Goal: Register for event/course

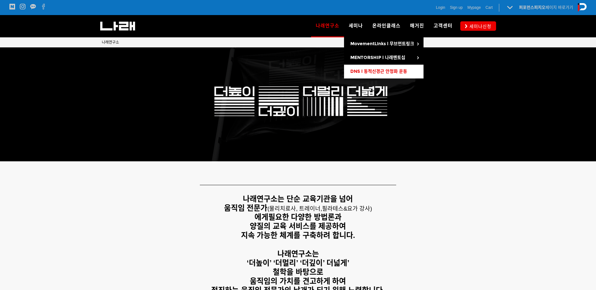
click at [397, 70] on span "DNS l 동적신경근 안정화 운동" at bounding box center [379, 71] width 57 height 5
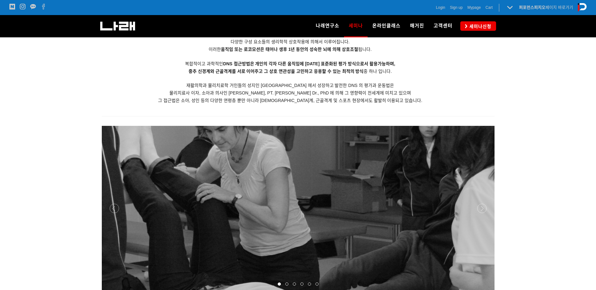
scroll to position [713, 0]
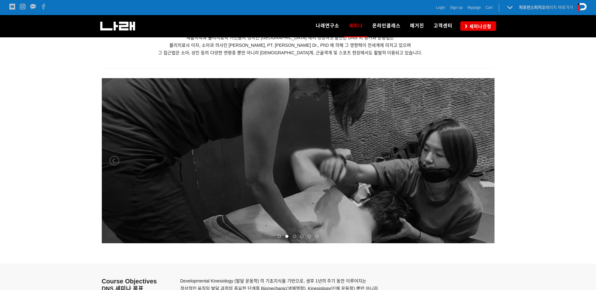
click at [295, 236] on span at bounding box center [294, 236] width 3 height 3
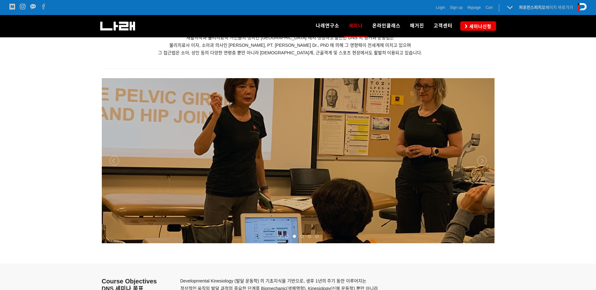
click at [300, 236] on div at bounding box center [302, 237] width 8 height 6
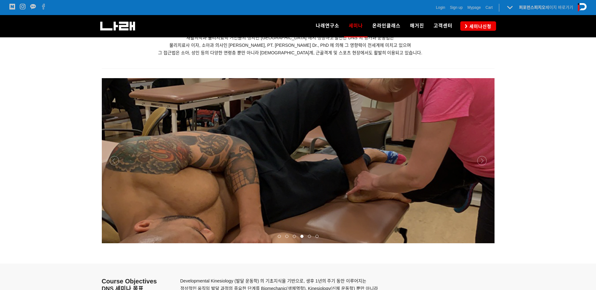
click at [306, 235] on div at bounding box center [310, 237] width 8 height 6
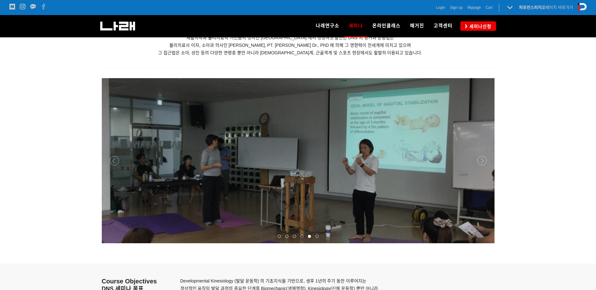
click at [318, 236] on span at bounding box center [317, 236] width 3 height 3
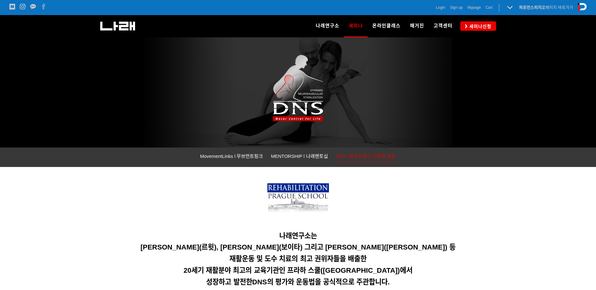
scroll to position [0, 0]
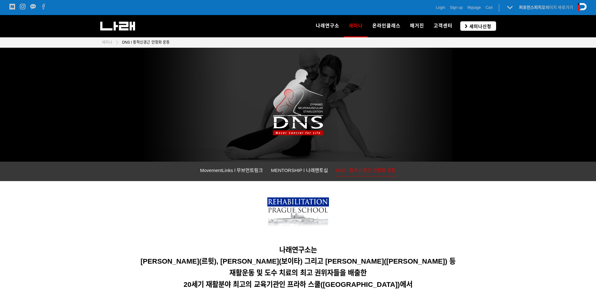
click at [467, 28] on icon at bounding box center [466, 26] width 3 height 4
